Goal: Book appointment/travel/reservation

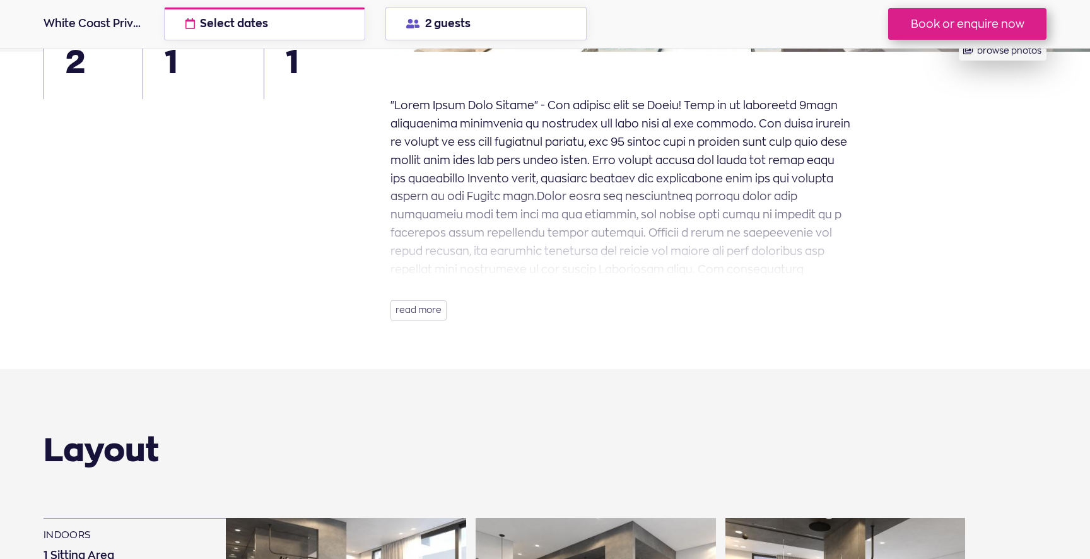
scroll to position [419, 0]
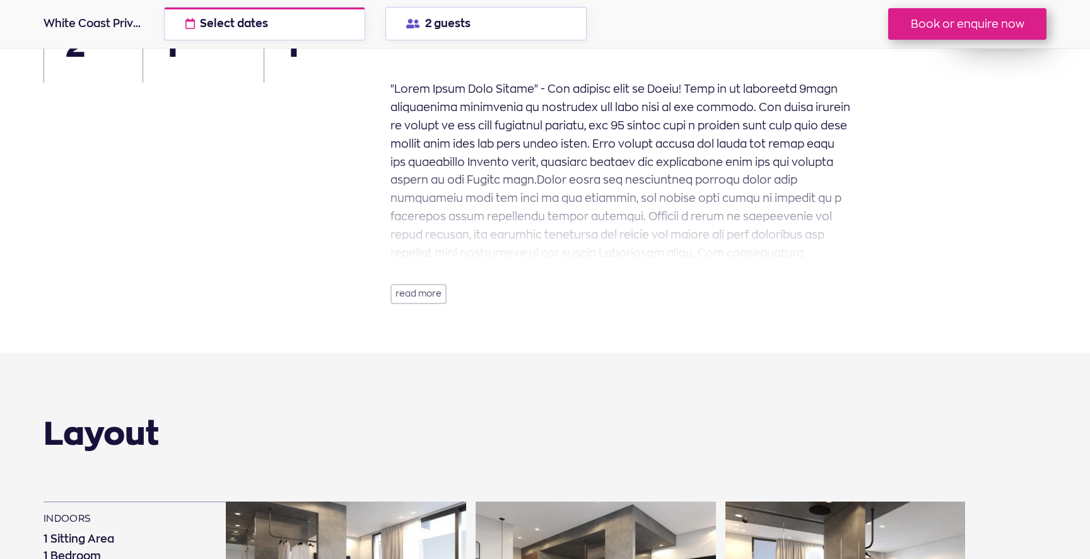
click at [413, 299] on button "read more" at bounding box center [418, 294] width 56 height 20
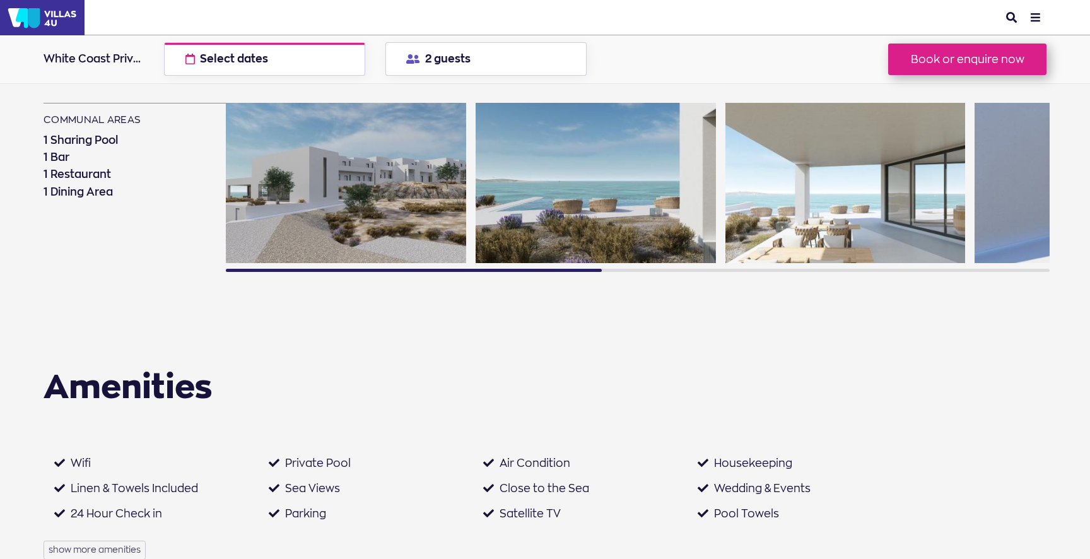
scroll to position [1046, 0]
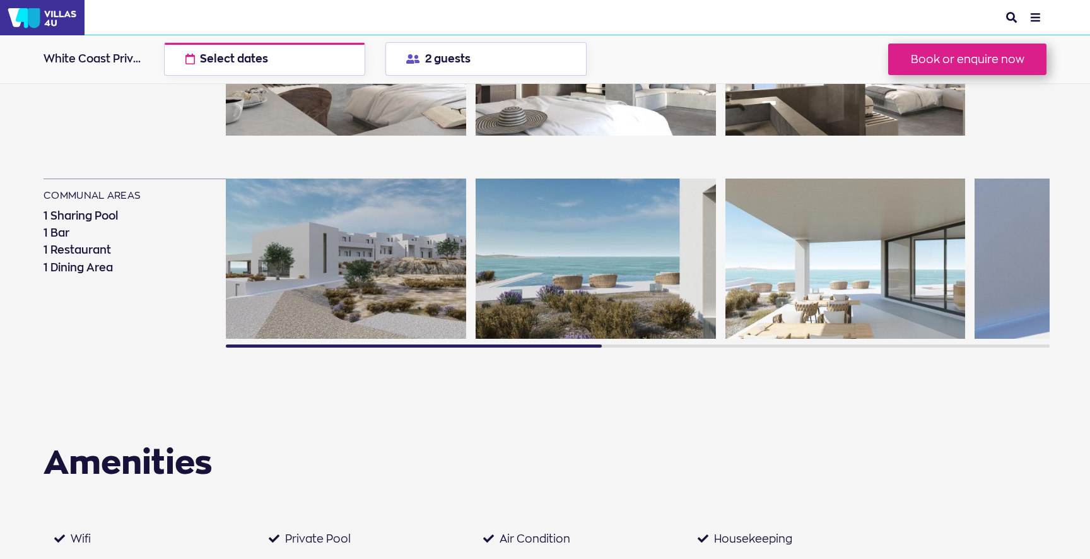
click at [898, 293] on img at bounding box center [845, 258] width 240 height 160
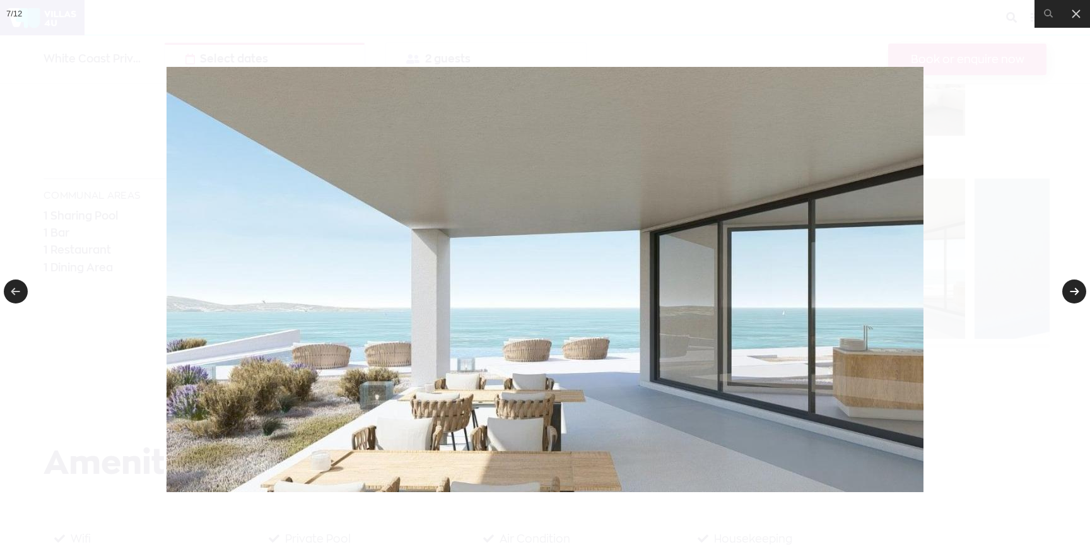
click at [1071, 288] on link at bounding box center [1074, 291] width 24 height 24
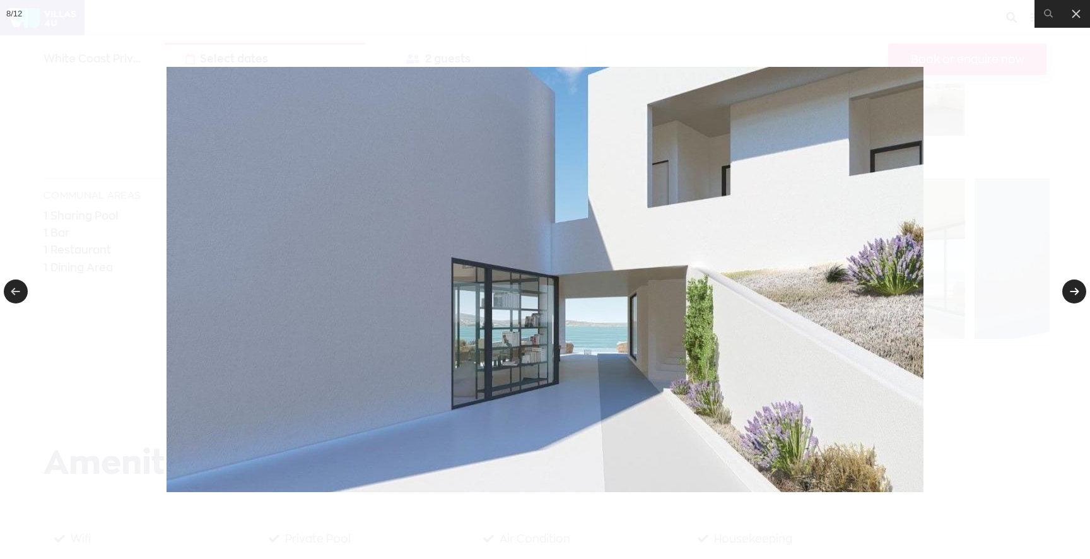
click at [1071, 288] on link at bounding box center [1074, 291] width 24 height 24
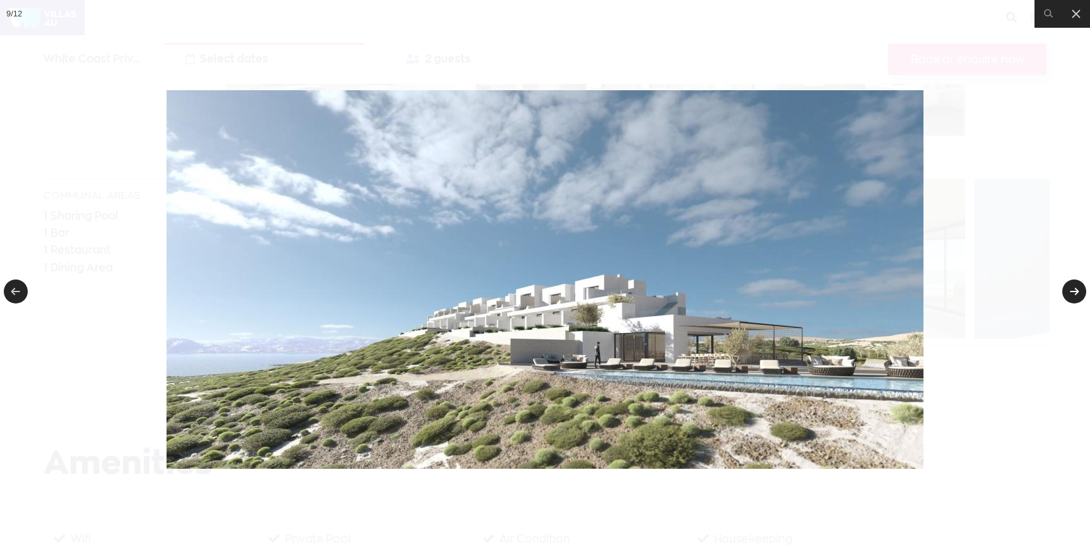
click at [1071, 288] on link at bounding box center [1074, 291] width 24 height 24
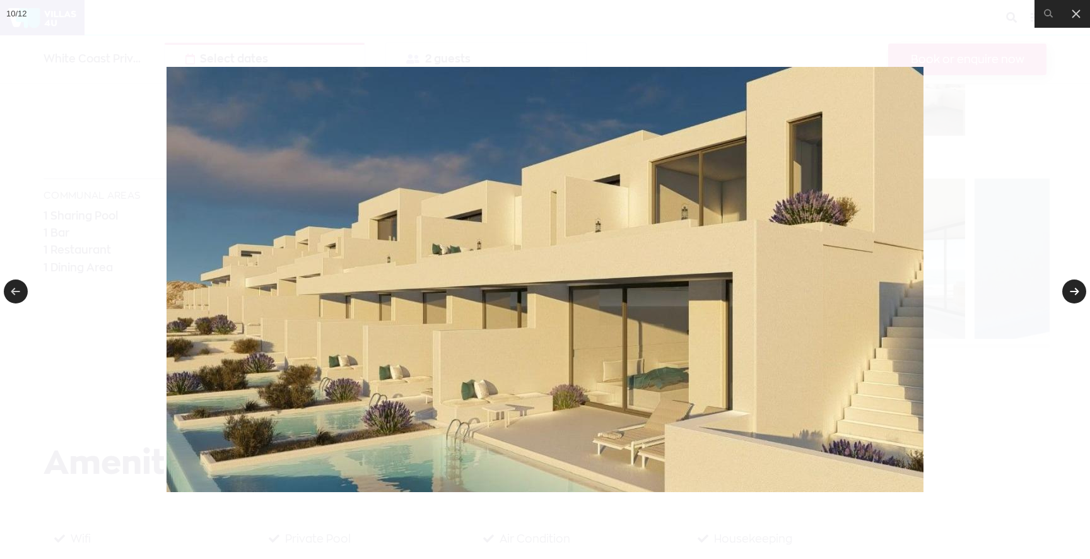
click at [1071, 288] on link at bounding box center [1074, 291] width 24 height 24
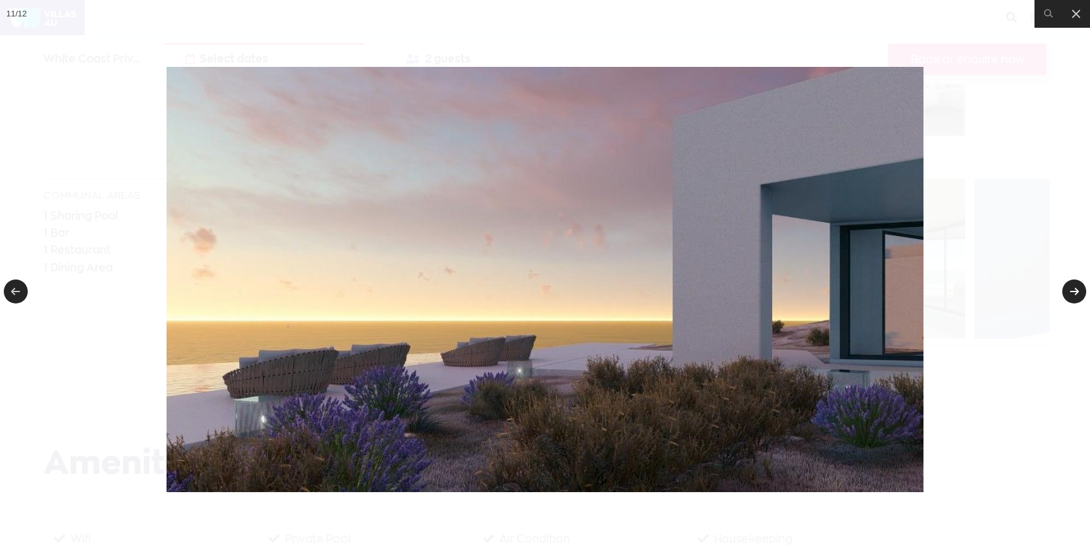
click at [1071, 288] on link at bounding box center [1074, 291] width 24 height 24
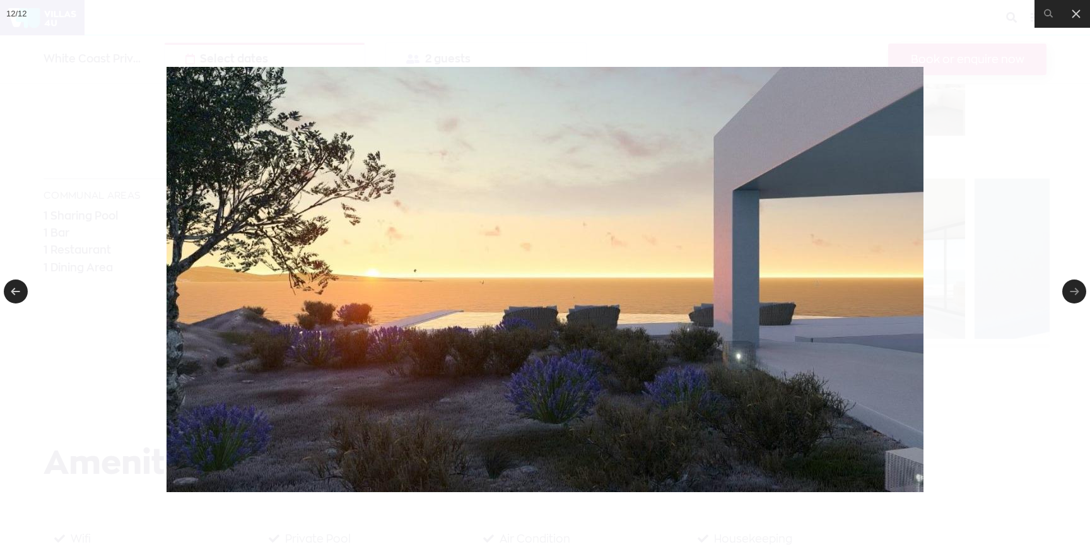
click at [1071, 289] on link at bounding box center [1074, 291] width 24 height 24
click at [1006, 344] on div at bounding box center [545, 279] width 1090 height 559
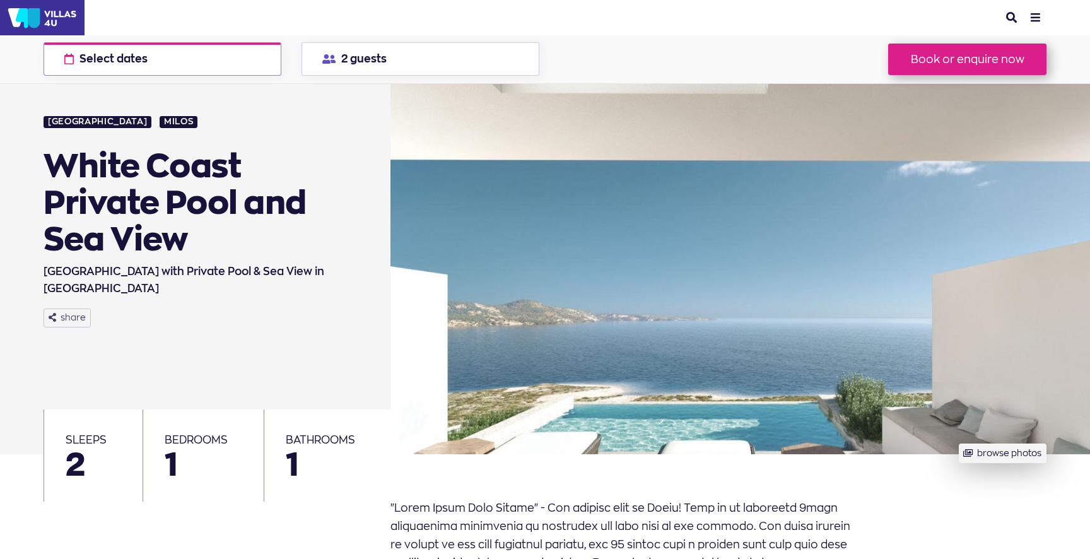
click at [193, 60] on button "Select dates check available dates" at bounding box center [163, 58] width 238 height 33
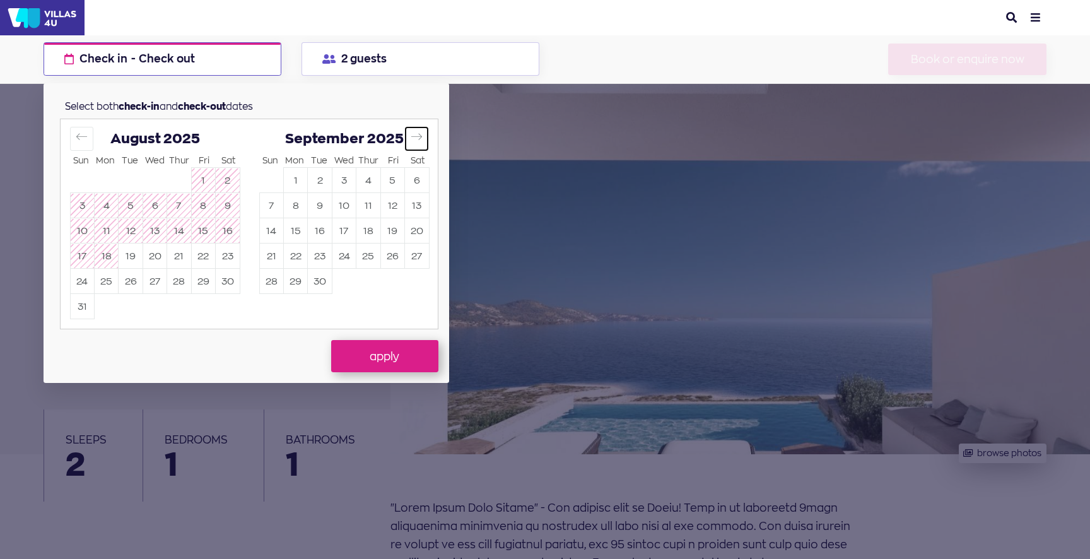
click at [414, 142] on icon "Move forward to switch to the next month." at bounding box center [416, 137] width 12 height 12
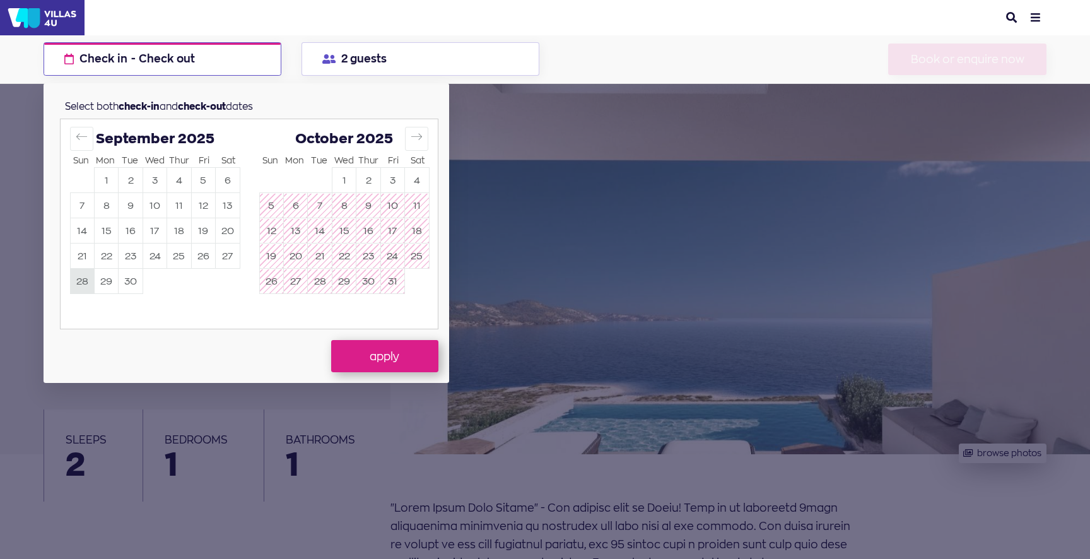
click at [83, 282] on button "28" at bounding box center [82, 281] width 23 height 25
click at [136, 271] on button "30" at bounding box center [130, 281] width 23 height 25
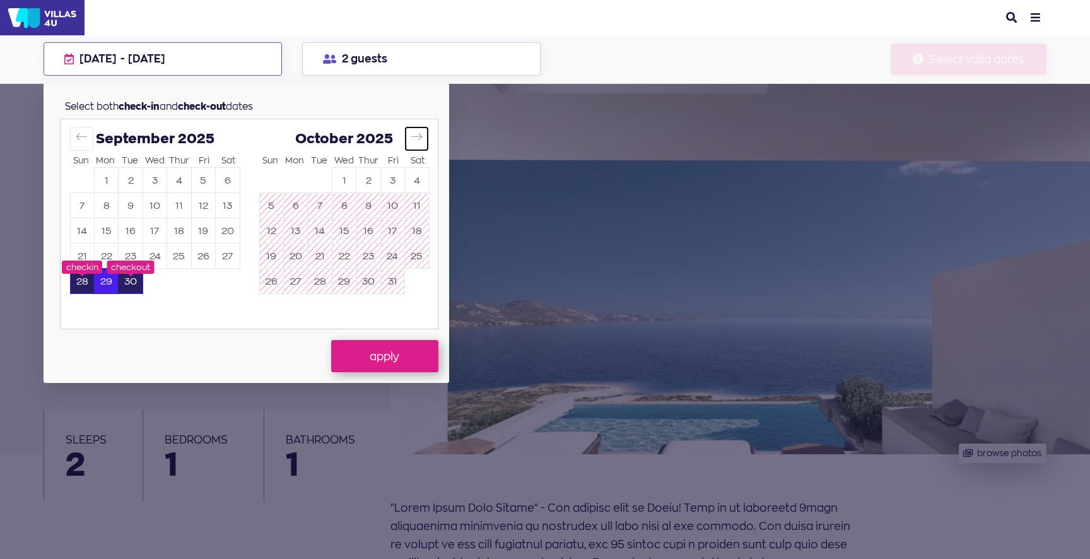
click at [420, 136] on icon "Move forward to switch to the next month." at bounding box center [415, 137] width 11 height 6
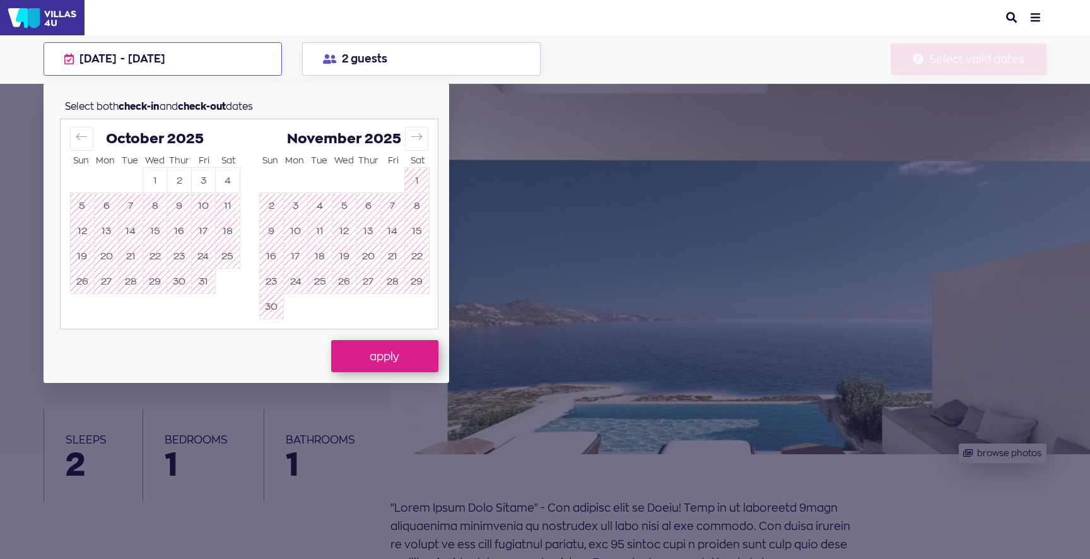
click at [93, 139] on div "[DATE]" at bounding box center [155, 139] width 170 height 20
click at [77, 137] on icon "Move backward to switch to the previous month." at bounding box center [81, 137] width 11 height 6
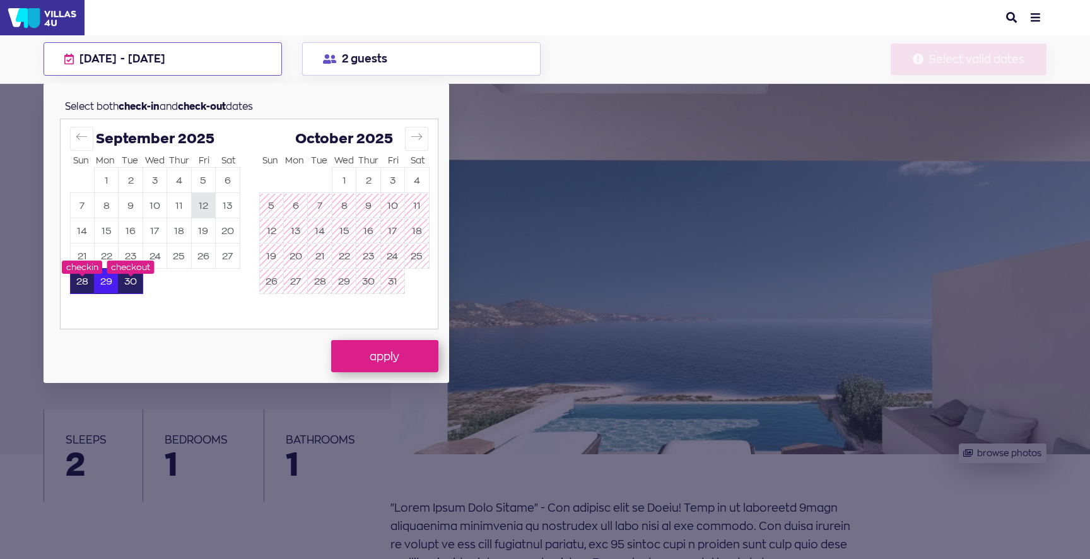
drag, startPoint x: 84, startPoint y: 204, endPoint x: 201, endPoint y: 202, distance: 116.0
click at [84, 204] on button "7" at bounding box center [82, 206] width 23 height 25
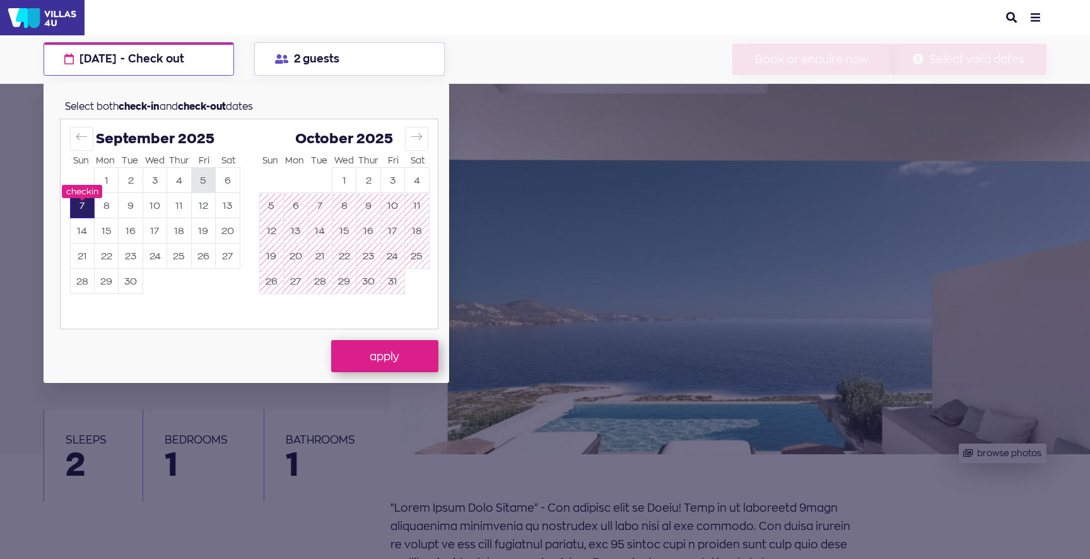
drag, startPoint x: 111, startPoint y: 177, endPoint x: 209, endPoint y: 170, distance: 97.9
click at [111, 177] on button "1" at bounding box center [106, 180] width 23 height 25
drag, startPoint x: 74, startPoint y: 229, endPoint x: 225, endPoint y: 232, distance: 151.4
click at [74, 229] on button "14" at bounding box center [82, 231] width 23 height 25
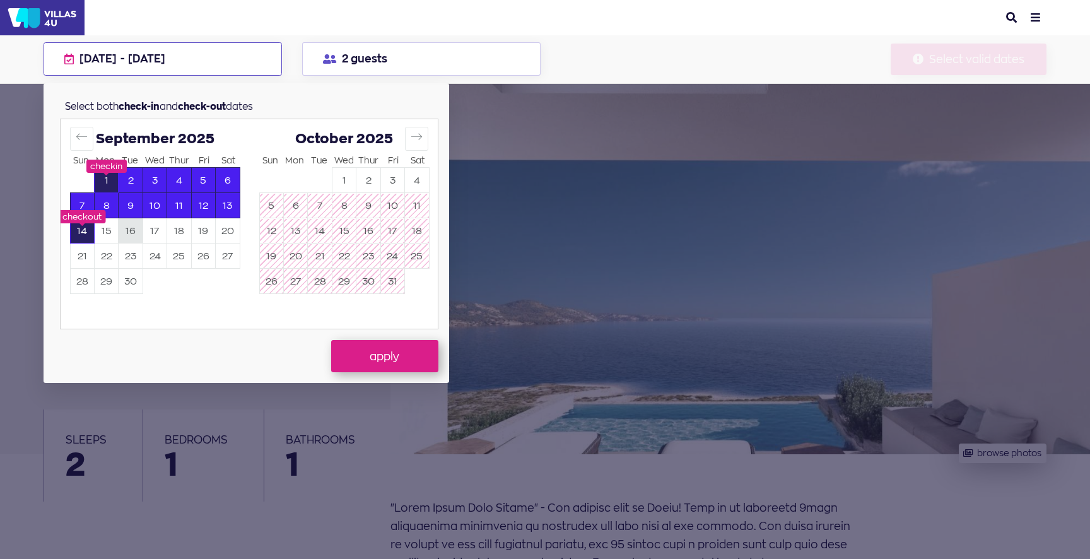
click at [123, 228] on button "16" at bounding box center [130, 231] width 23 height 25
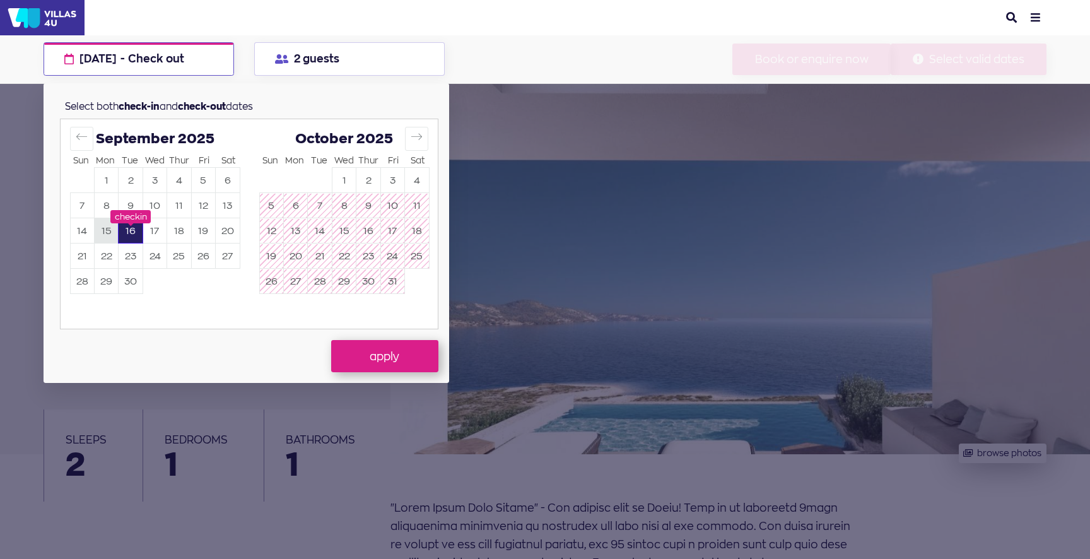
drag, startPoint x: 86, startPoint y: 230, endPoint x: 112, endPoint y: 231, distance: 26.5
click at [86, 231] on button "14" at bounding box center [82, 231] width 23 height 25
drag, startPoint x: 230, startPoint y: 232, endPoint x: 298, endPoint y: 273, distance: 78.9
click at [230, 232] on button "20" at bounding box center [227, 231] width 23 height 25
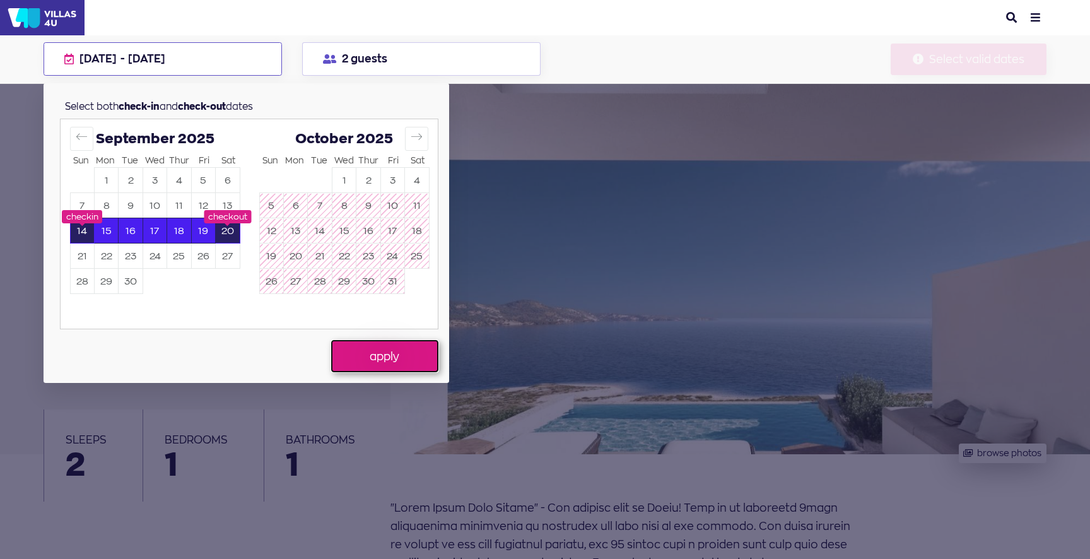
click at [371, 352] on button "apply" at bounding box center [384, 356] width 107 height 32
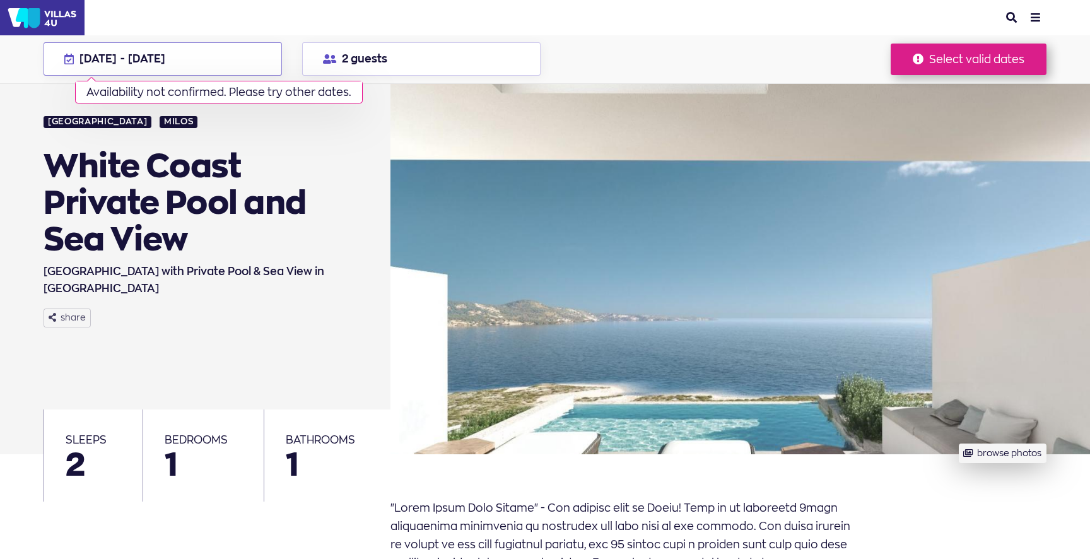
click at [165, 64] on span "[DATE]" at bounding box center [146, 59] width 37 height 14
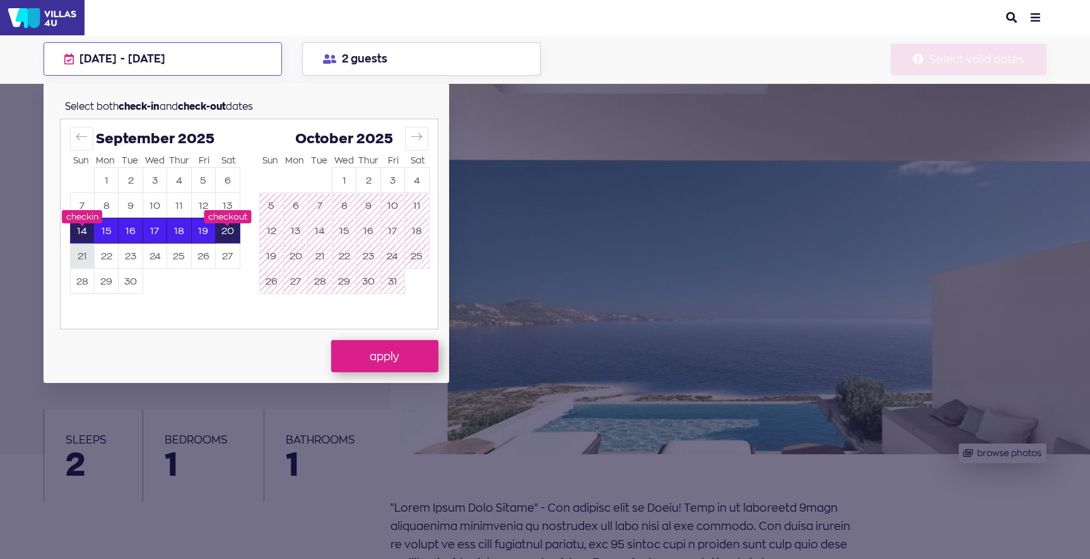
click at [78, 254] on button "21" at bounding box center [82, 256] width 23 height 25
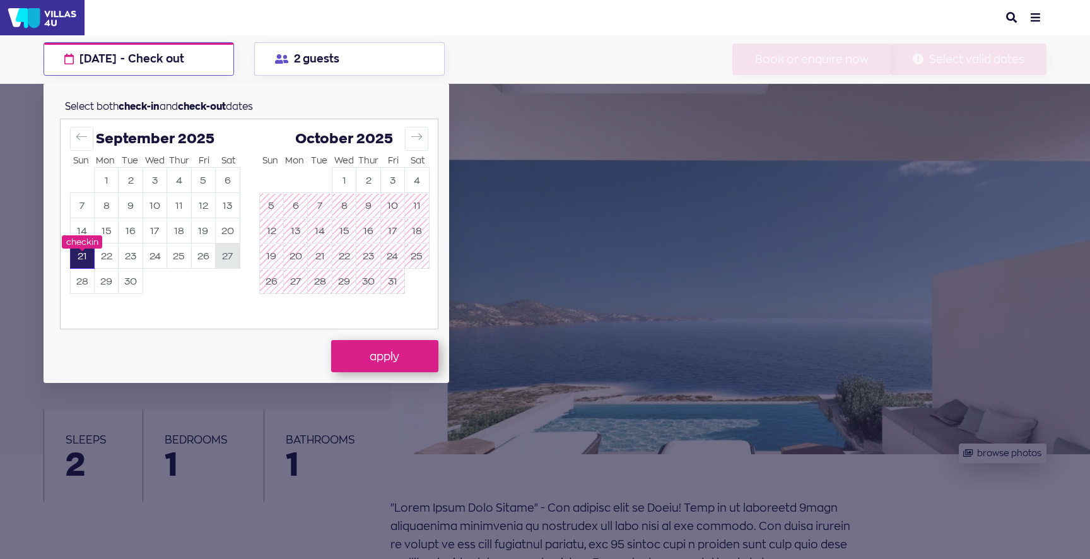
click at [224, 250] on button "27" at bounding box center [227, 256] width 23 height 25
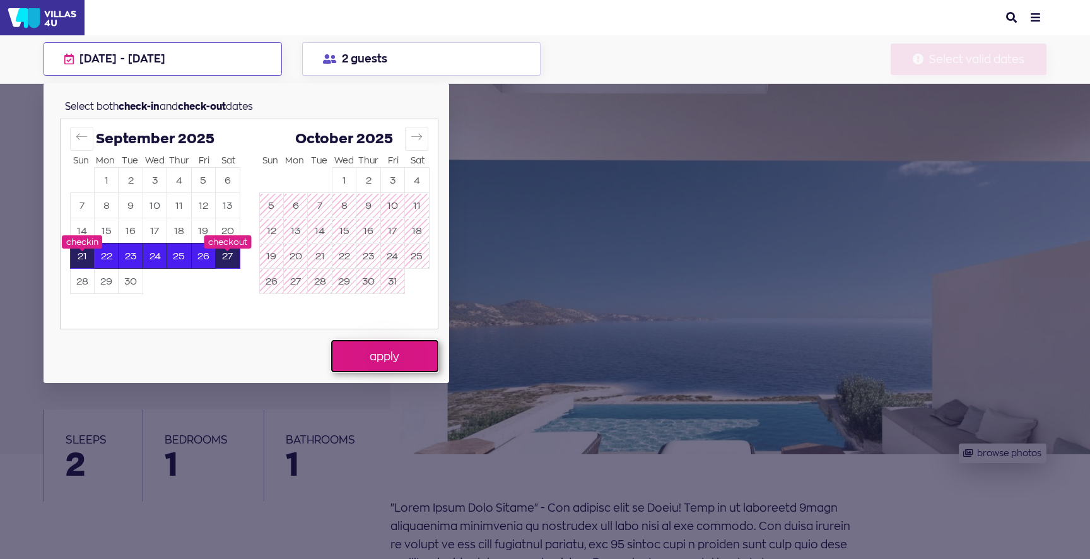
click at [371, 354] on button "apply" at bounding box center [384, 356] width 107 height 32
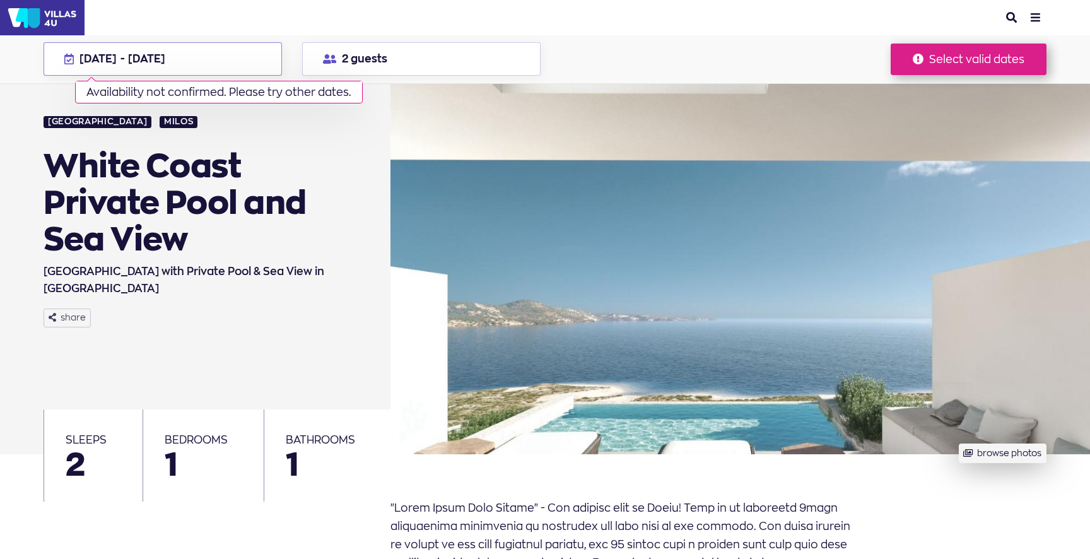
click at [132, 52] on span "[DATE]" at bounding box center [146, 59] width 37 height 14
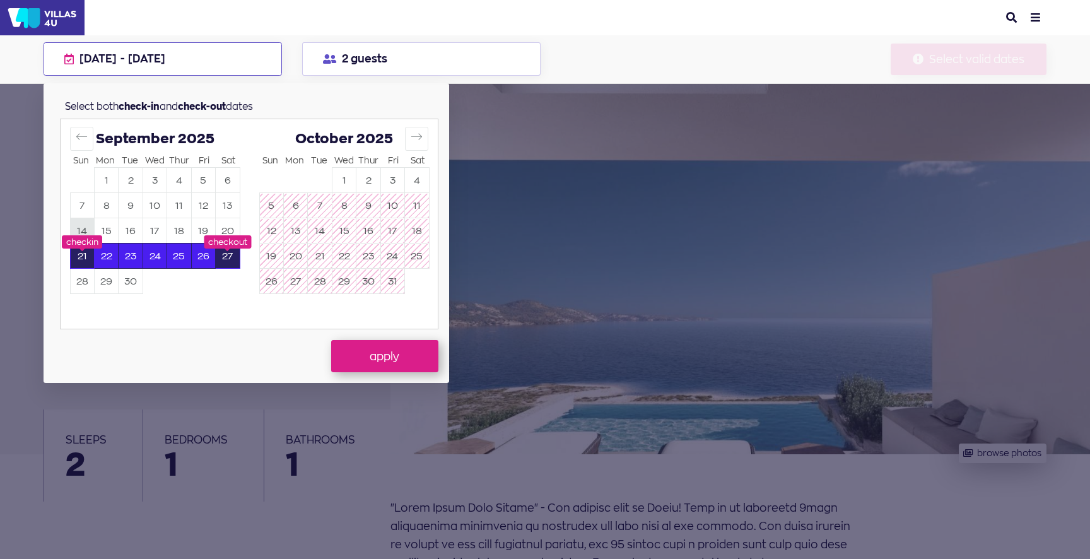
drag, startPoint x: 82, startPoint y: 231, endPoint x: 96, endPoint y: 245, distance: 20.1
click at [82, 231] on button "14" at bounding box center [82, 231] width 23 height 25
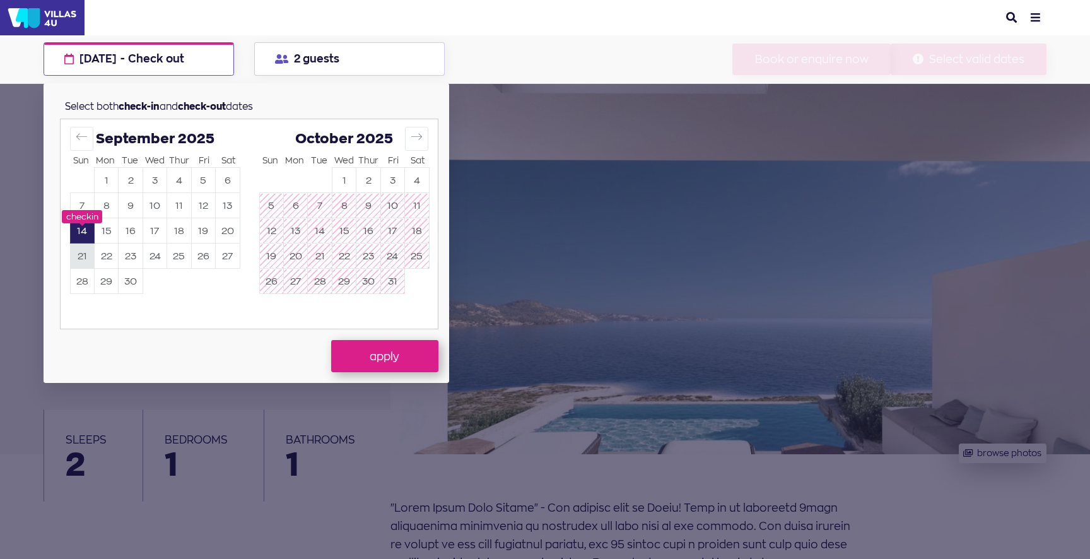
click at [81, 259] on button "21" at bounding box center [82, 256] width 23 height 25
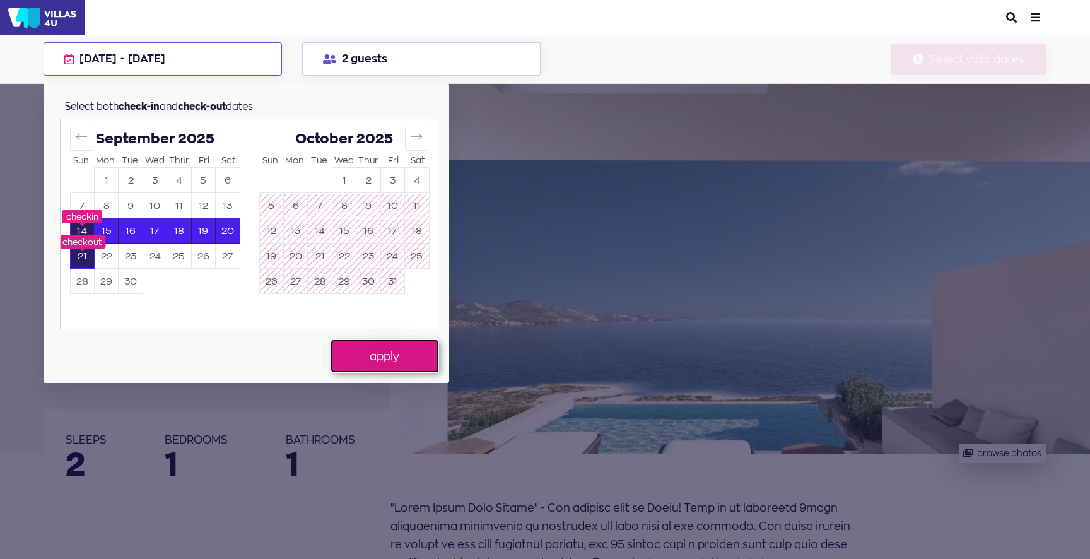
click at [382, 343] on button "apply" at bounding box center [384, 356] width 107 height 32
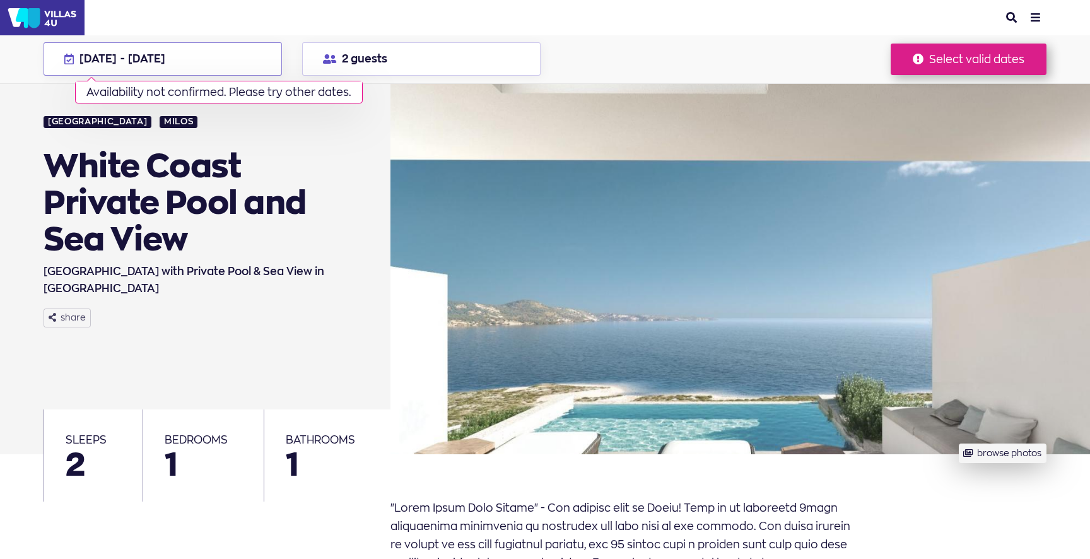
click at [148, 44] on button "[DATE] - [DATE] Availability not confirmed. Please try other dates." at bounding box center [163, 58] width 238 height 33
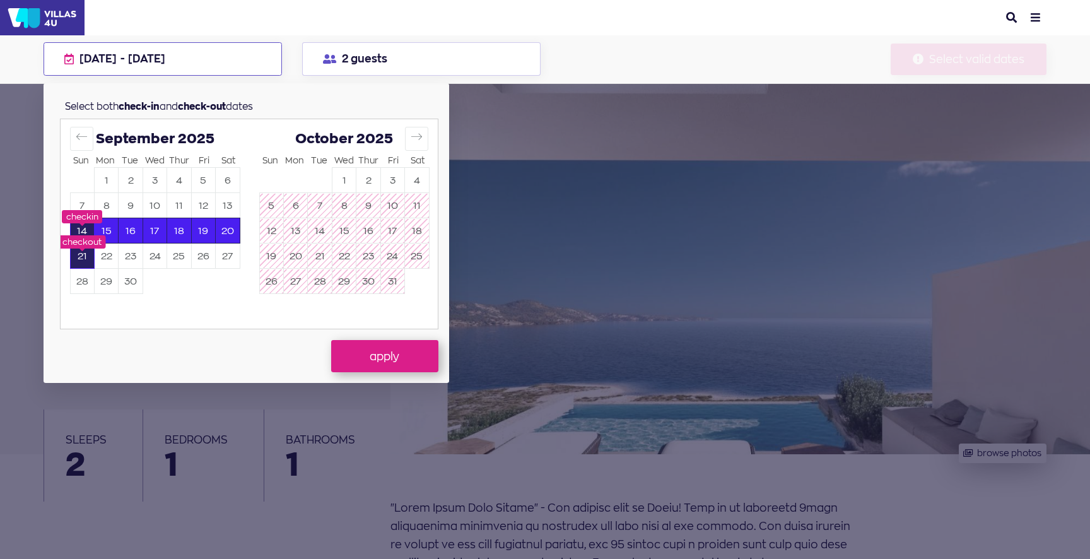
click at [148, 53] on span "[DATE]" at bounding box center [146, 59] width 37 height 14
